Goal: Information Seeking & Learning: Compare options

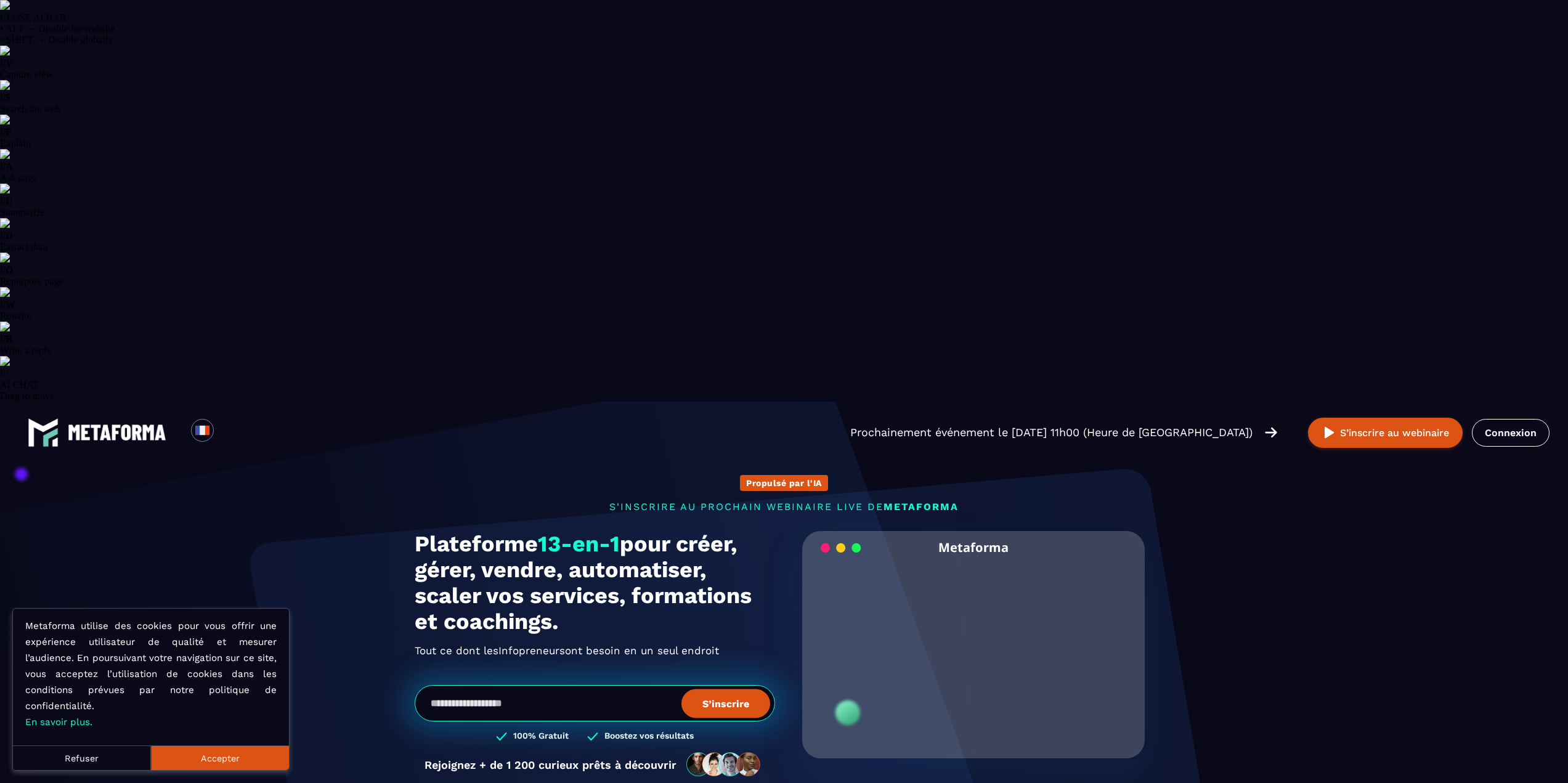
click at [242, 756] on button "Accepter" at bounding box center [220, 757] width 138 height 24
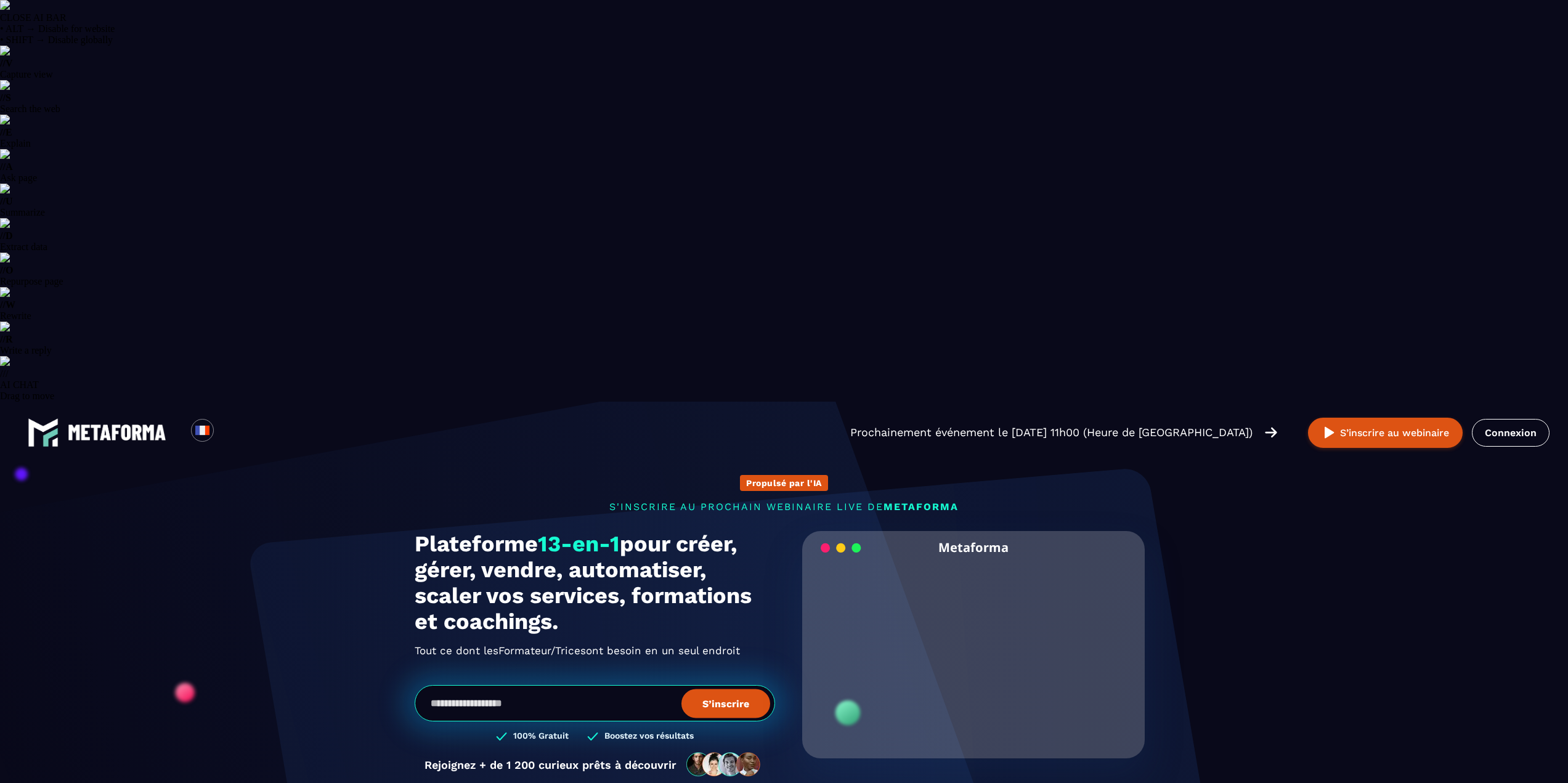
click at [979, 564] on video "Your browser does not support the video tag." at bounding box center [974, 645] width 325 height 162
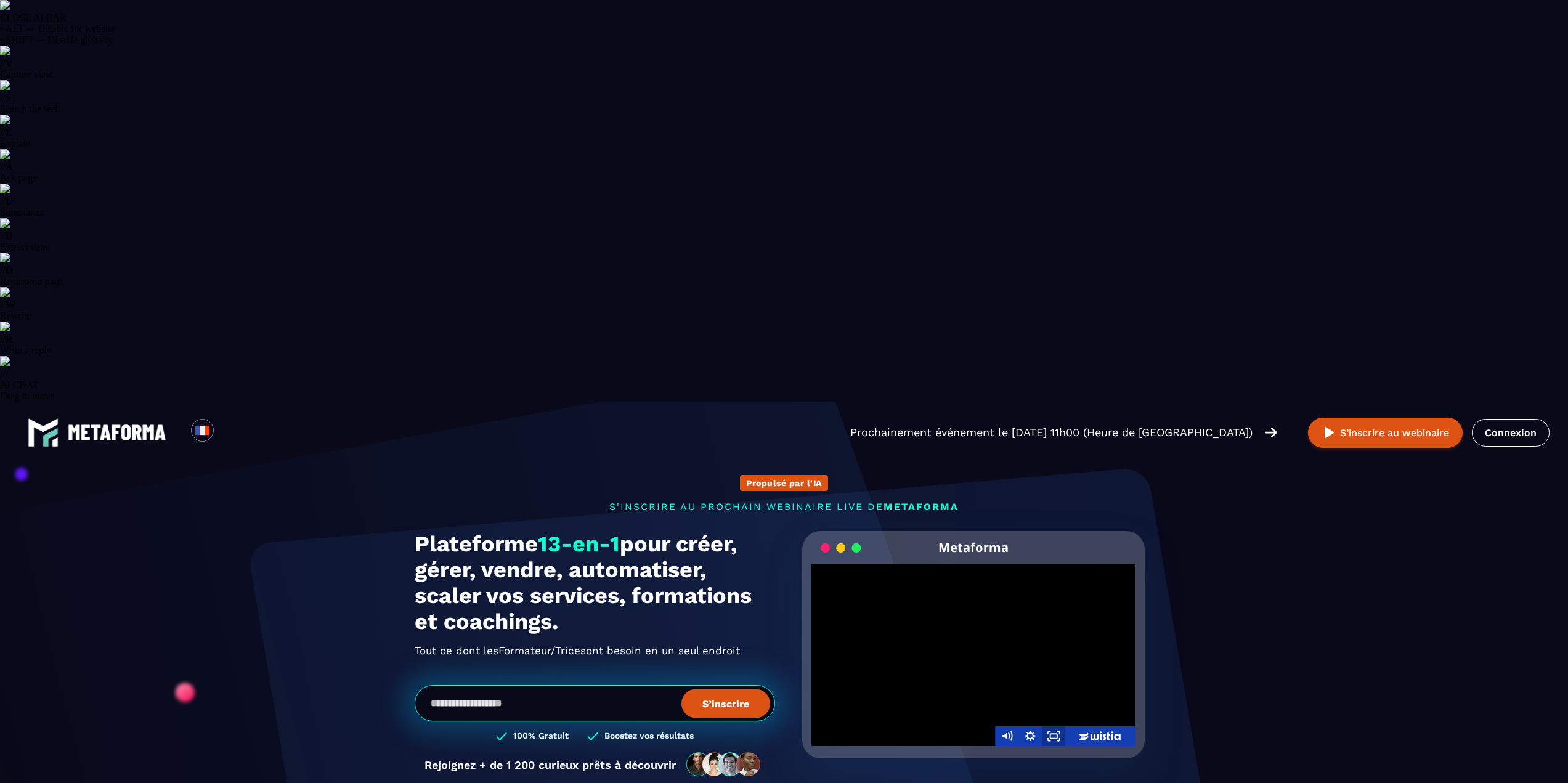
click at [1051, 726] on icon "Fullscreen" at bounding box center [1054, 736] width 24 height 20
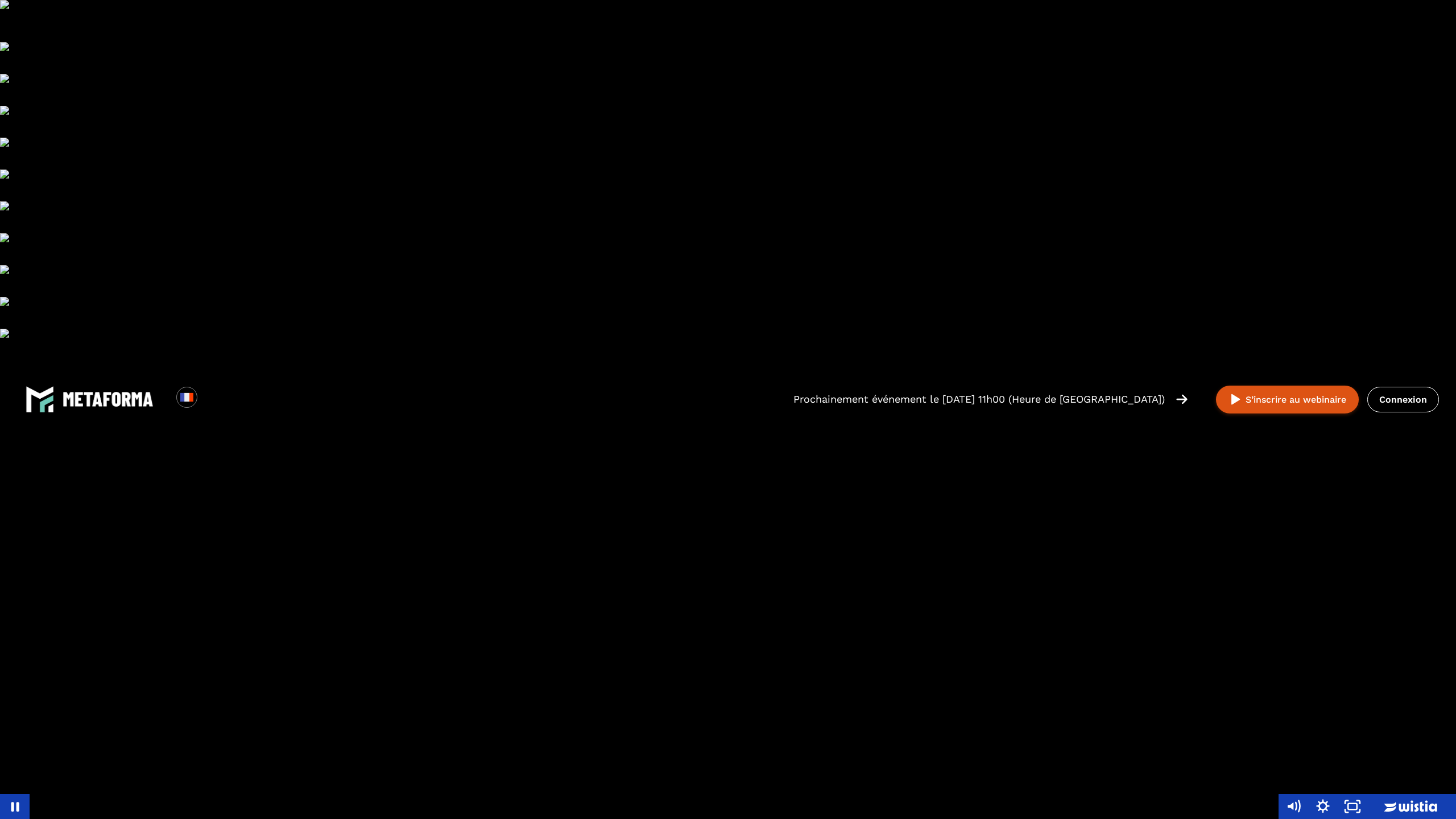
click at [818, 539] on div at bounding box center [728, 410] width 1456 height 819
click at [870, 516] on div at bounding box center [728, 410] width 1456 height 819
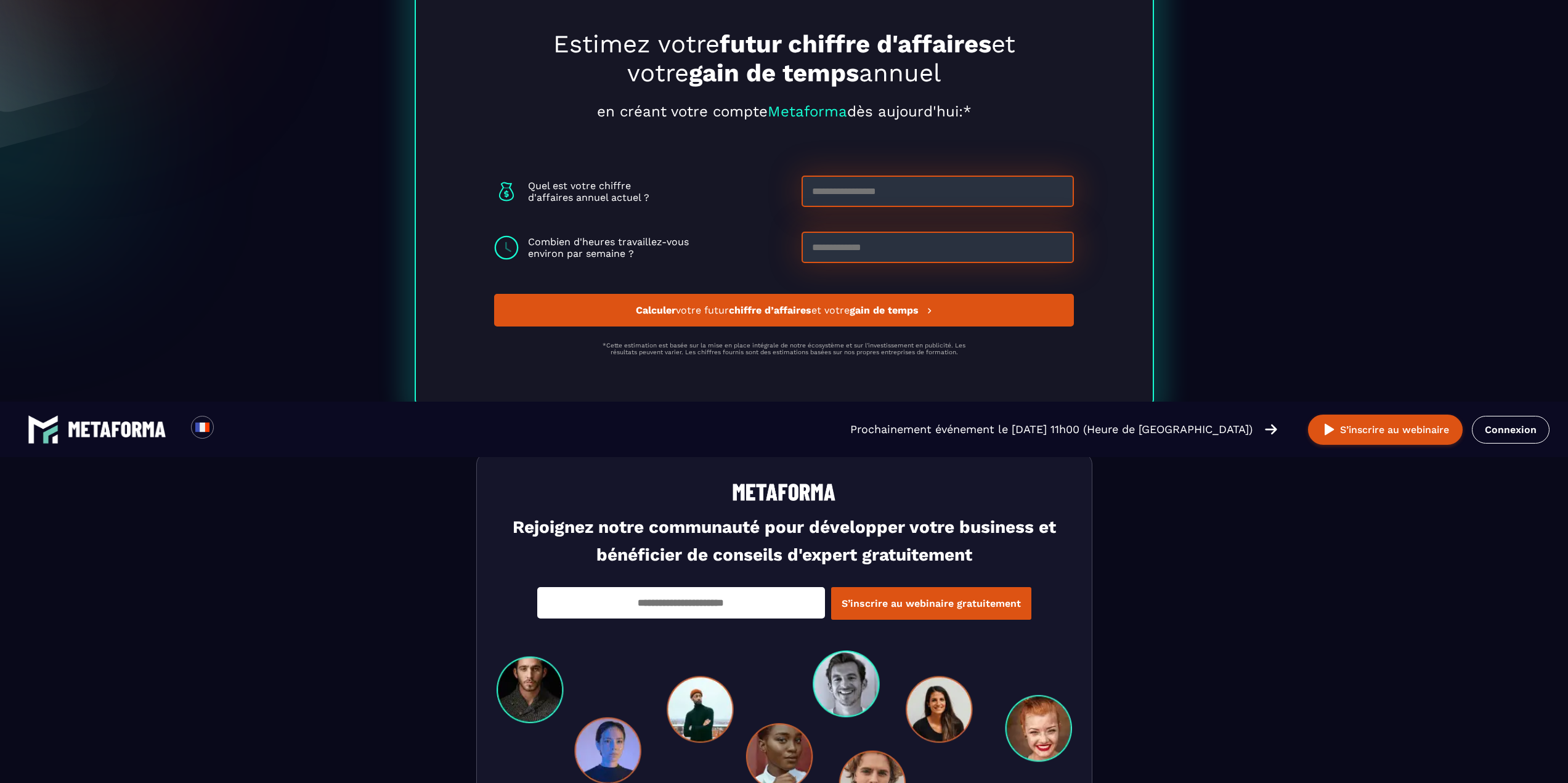
scroll to position [4027, 0]
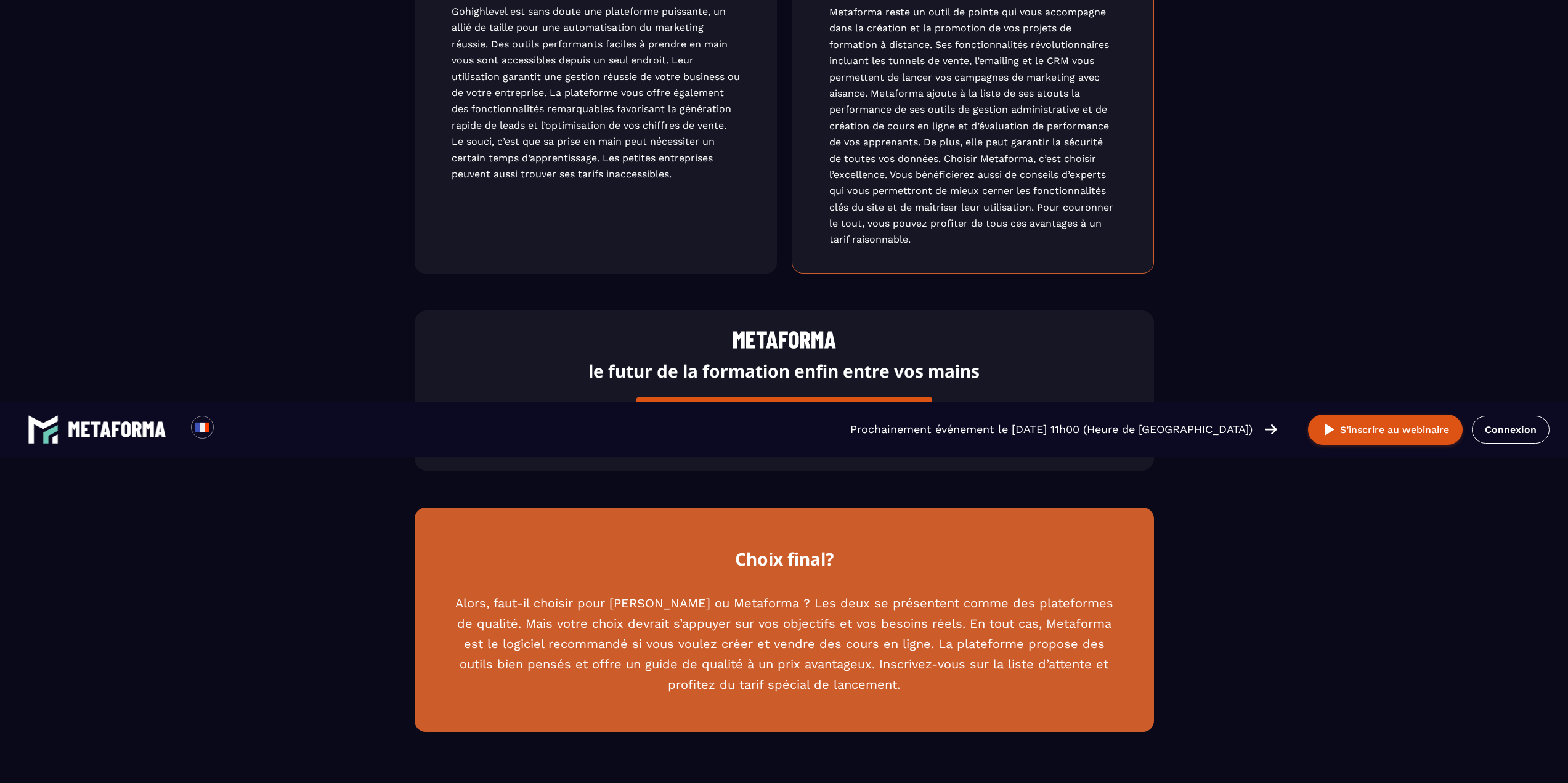
scroll to position [3337, 0]
